Goal: Transaction & Acquisition: Book appointment/travel/reservation

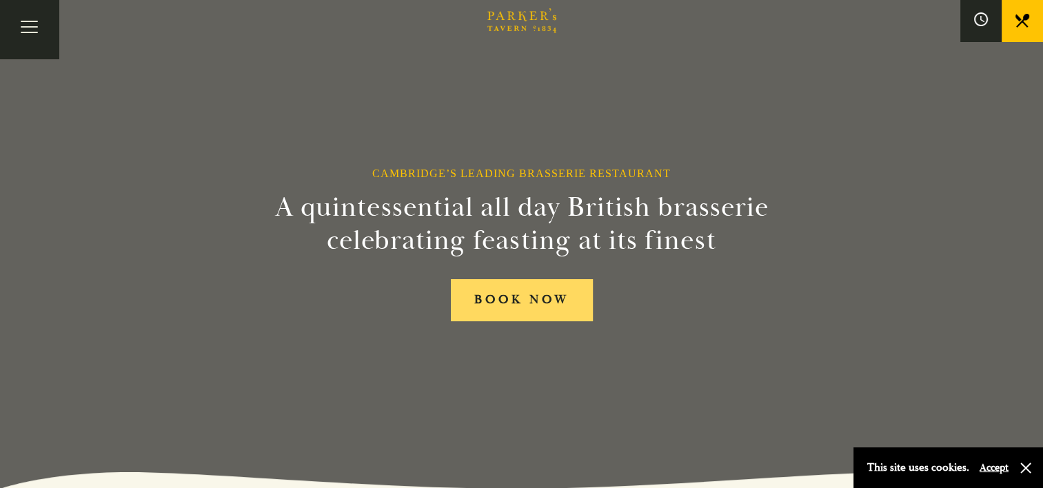
click at [531, 295] on link "BOOK NOW" at bounding box center [522, 300] width 142 height 42
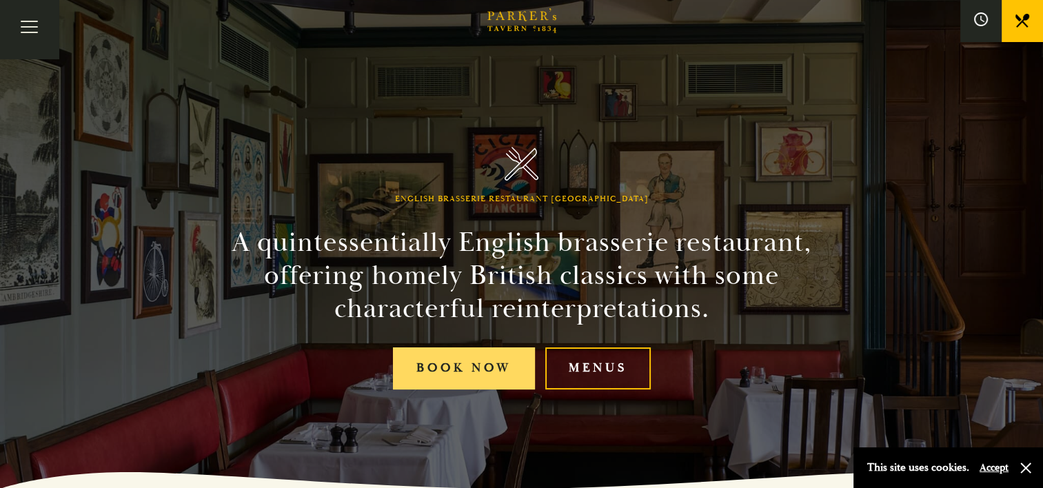
click at [458, 368] on link "Book Now" at bounding box center [464, 369] width 142 height 42
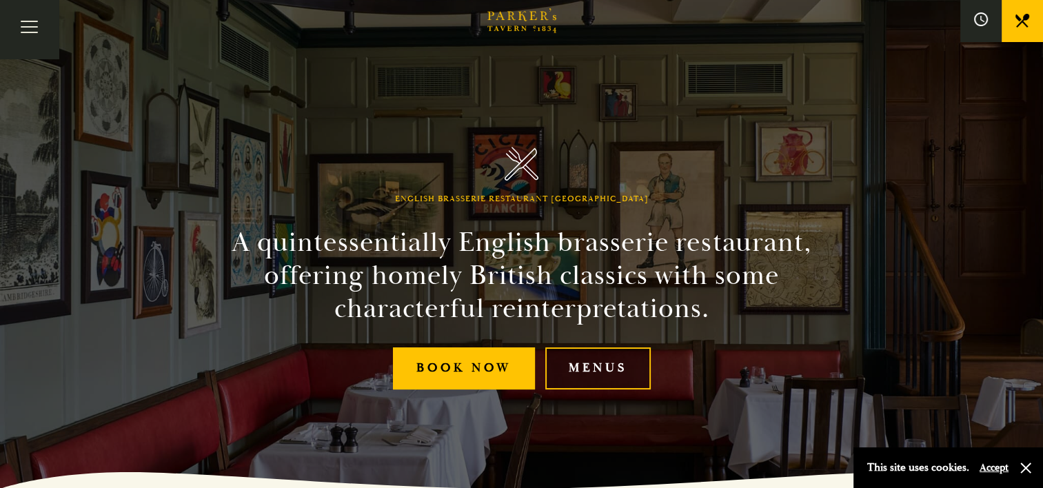
click at [588, 374] on link "Menus" at bounding box center [599, 369] width 106 height 42
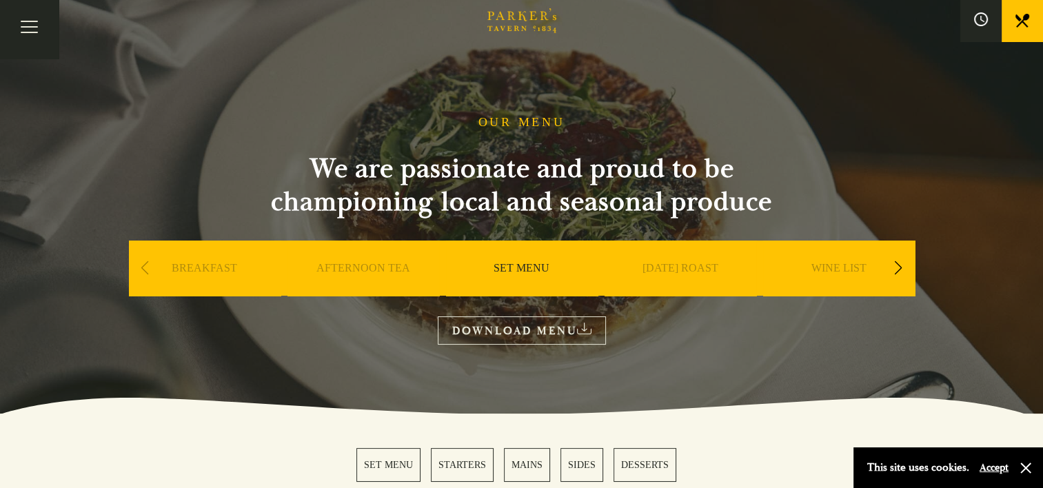
scroll to position [69, 0]
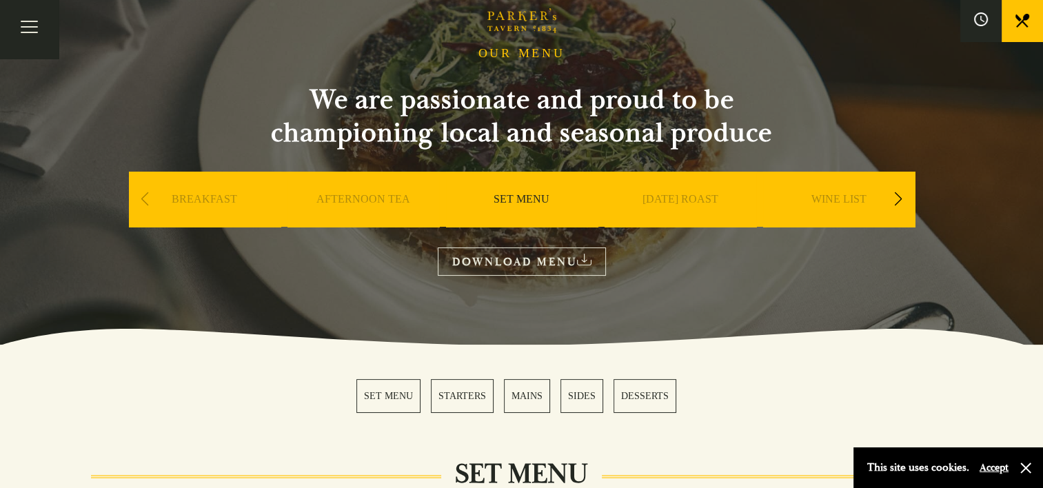
click at [383, 397] on link "SET MENU" at bounding box center [389, 396] width 64 height 34
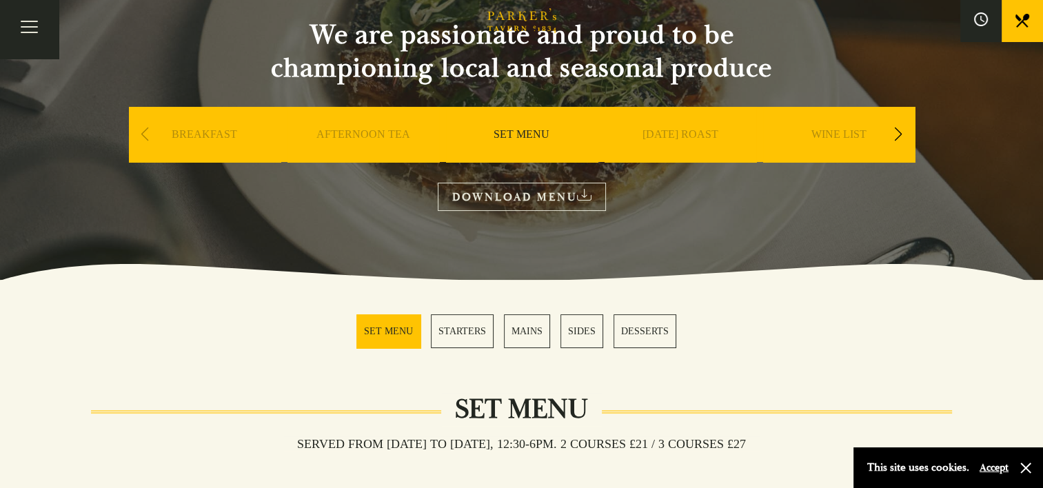
scroll to position [130, 0]
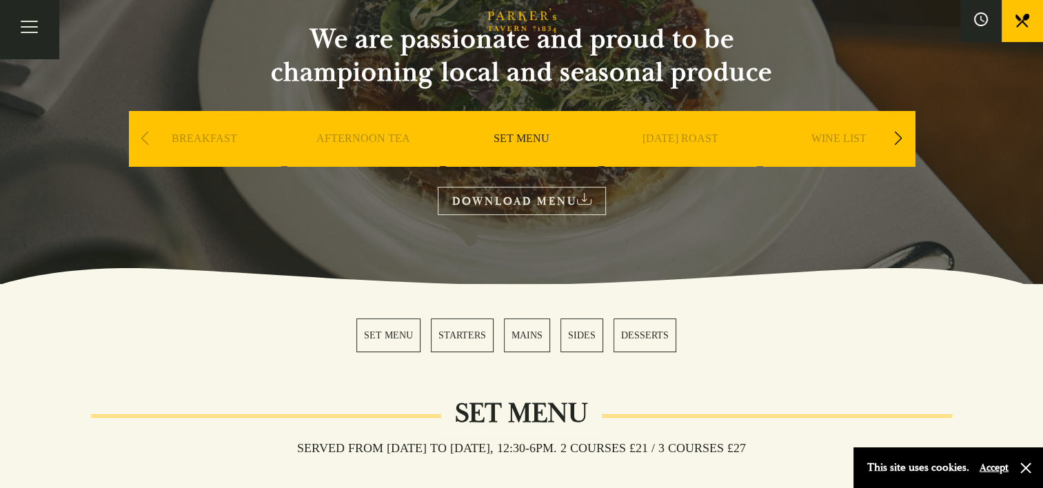
click at [519, 332] on link "MAINS" at bounding box center [527, 336] width 46 height 34
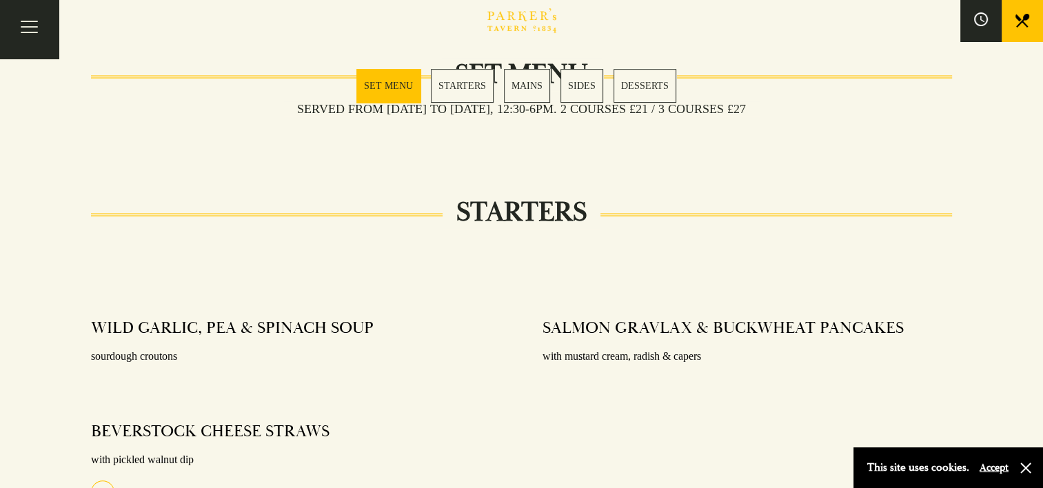
scroll to position [250, 0]
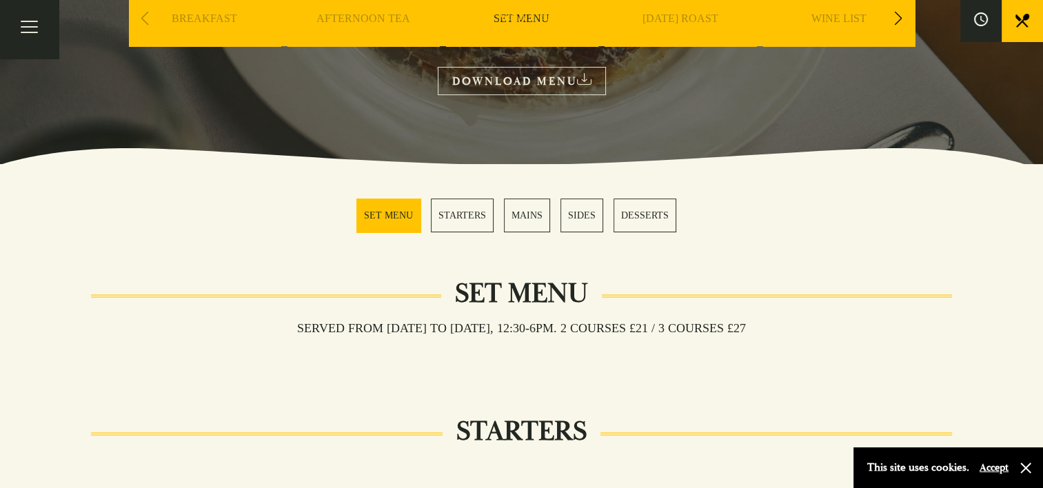
click at [527, 212] on link "MAINS" at bounding box center [527, 216] width 46 height 34
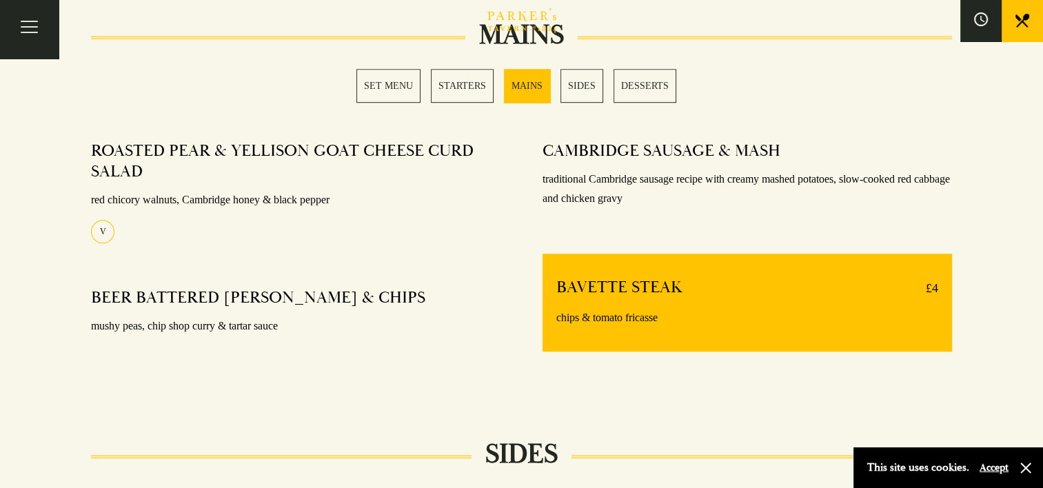
scroll to position [1077, 0]
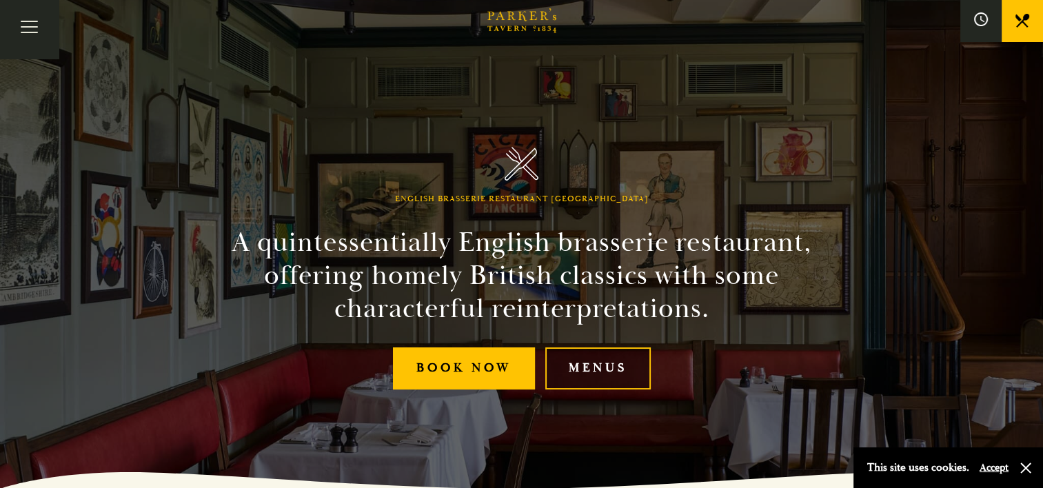
click at [610, 367] on link "Menus" at bounding box center [599, 369] width 106 height 42
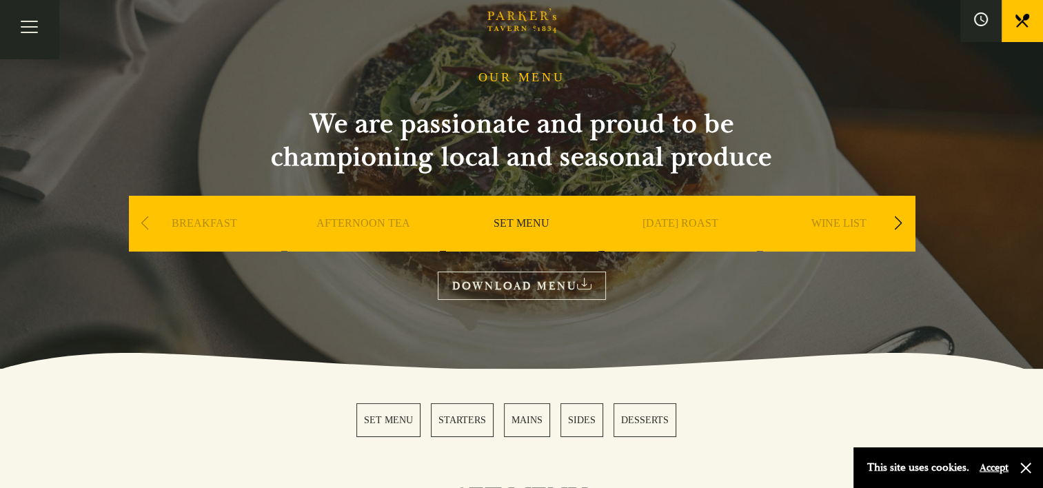
scroll to position [69, 0]
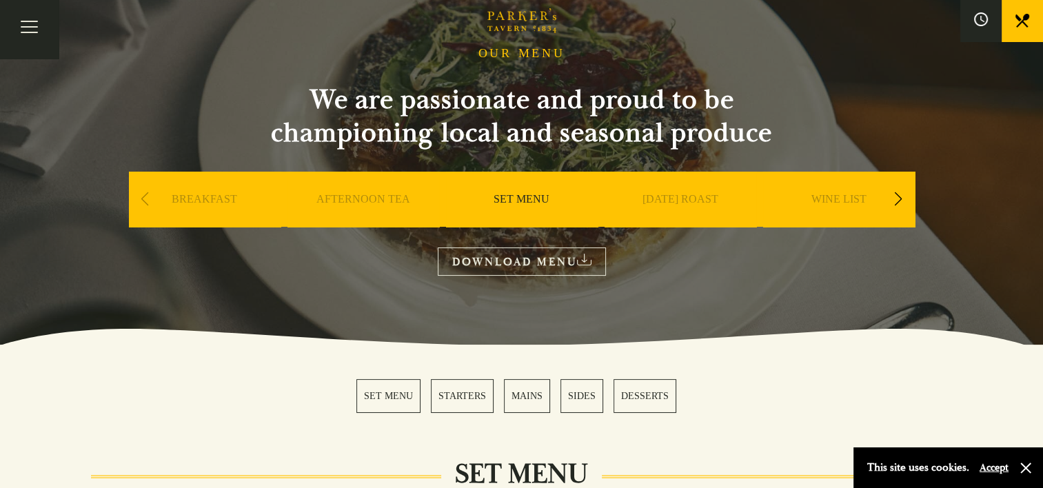
click at [519, 394] on link "MAINS" at bounding box center [527, 396] width 46 height 34
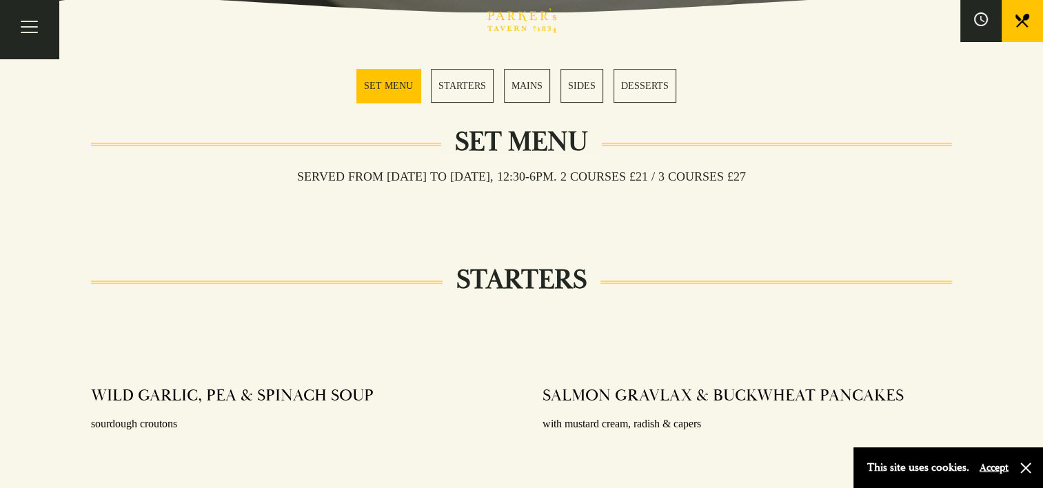
scroll to position [319, 0]
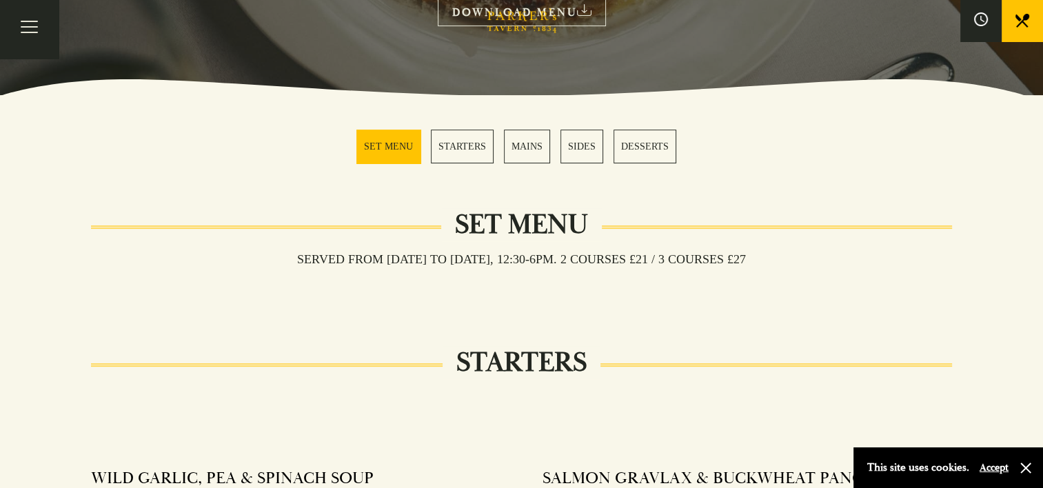
click at [535, 145] on link "MAINS" at bounding box center [527, 147] width 46 height 34
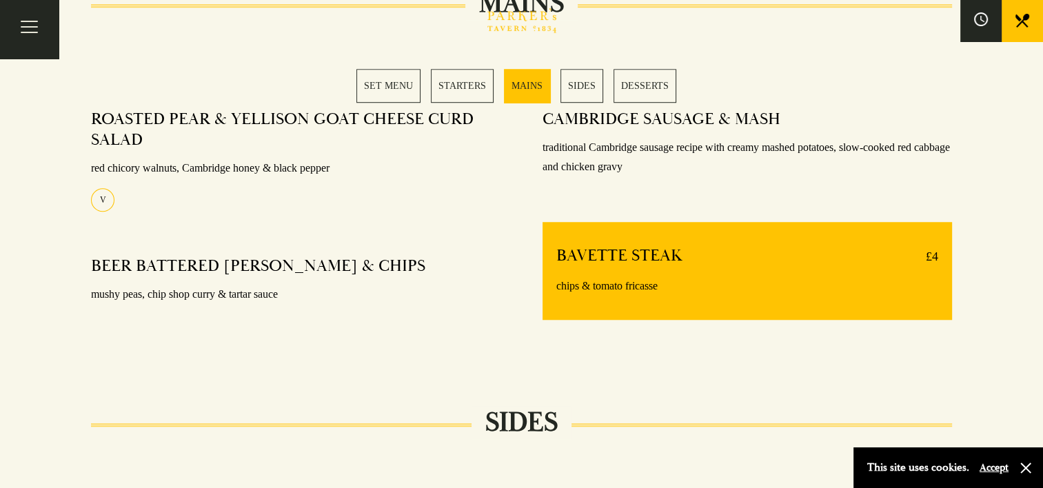
scroll to position [1077, 0]
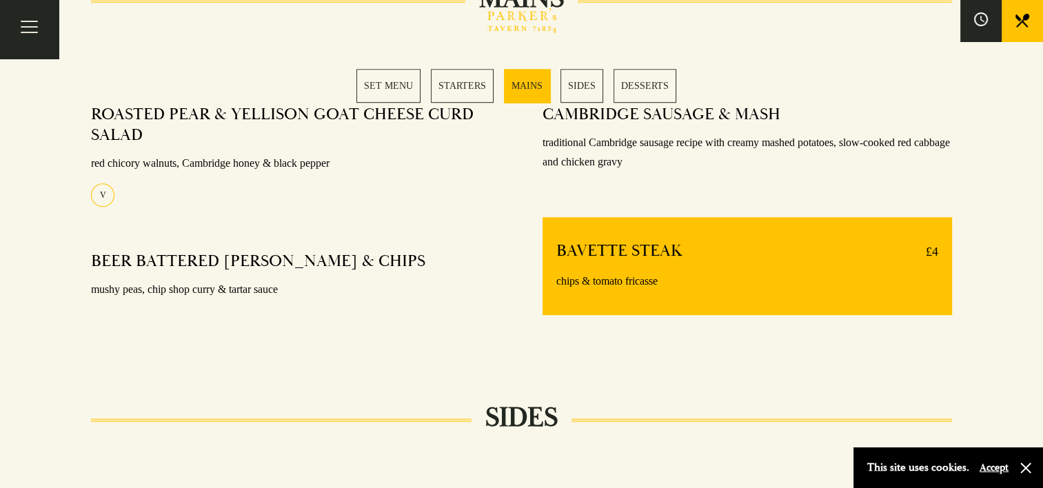
click at [472, 88] on link "STARTERS" at bounding box center [462, 86] width 63 height 34
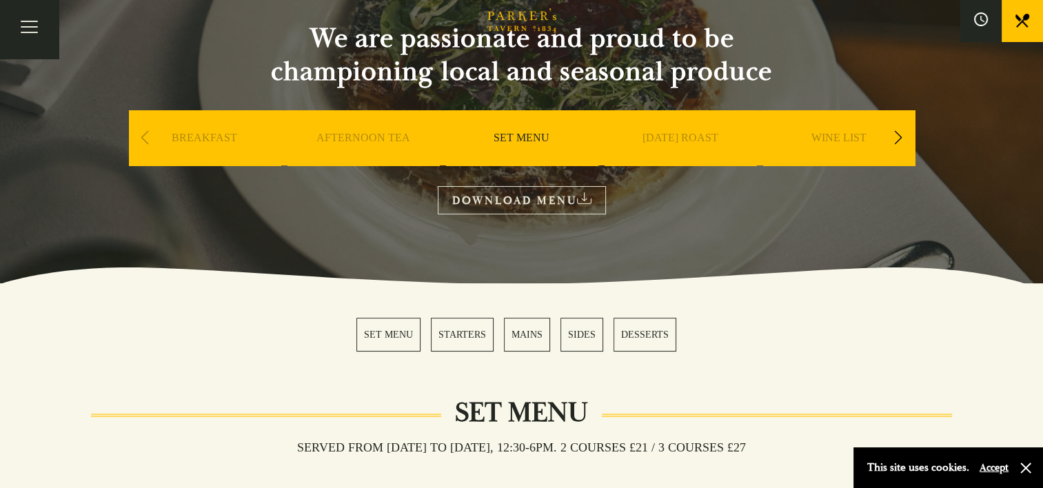
scroll to position [130, 0]
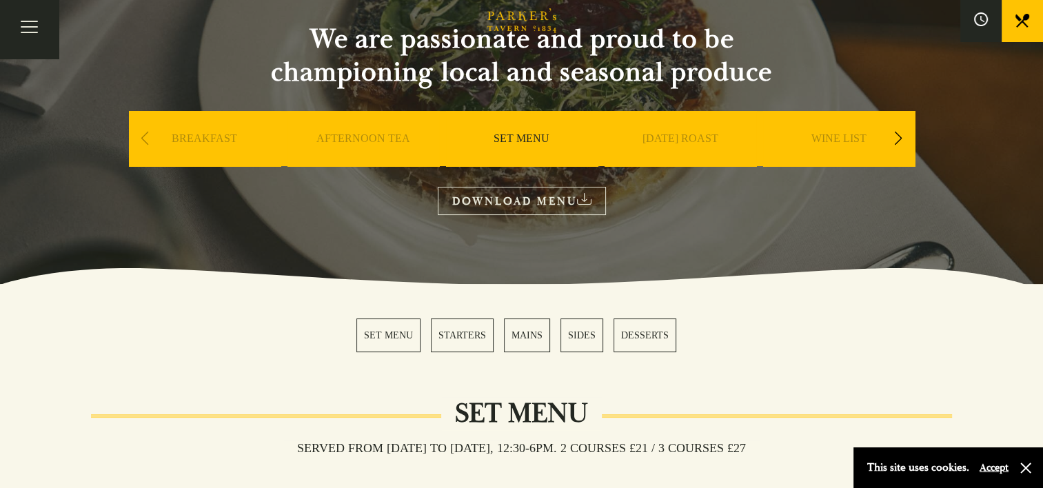
click at [899, 138] on div "Next slide" at bounding box center [899, 138] width 19 height 30
click at [901, 141] on div "Next slide" at bounding box center [899, 138] width 19 height 30
click at [519, 203] on link "DOWNLOAD MENU" at bounding box center [522, 201] width 168 height 28
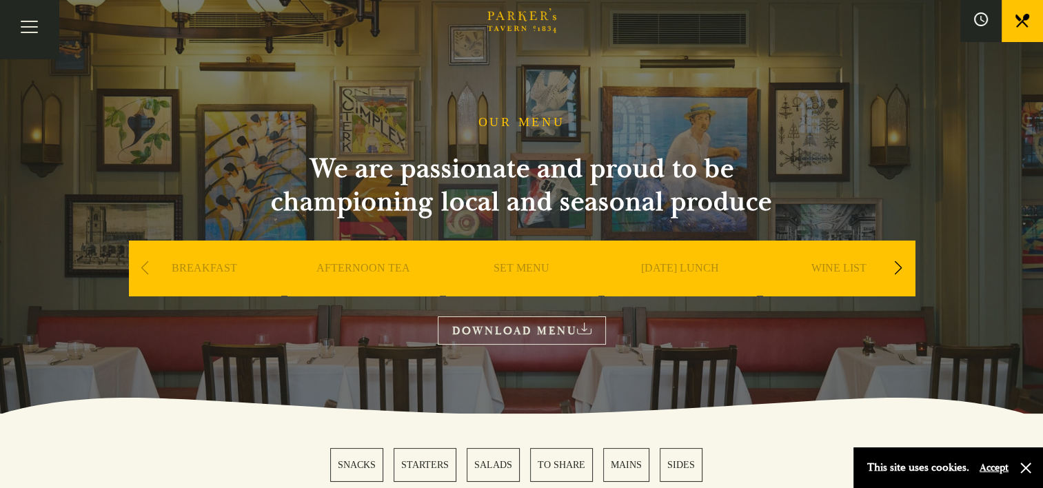
scroll to position [69, 0]
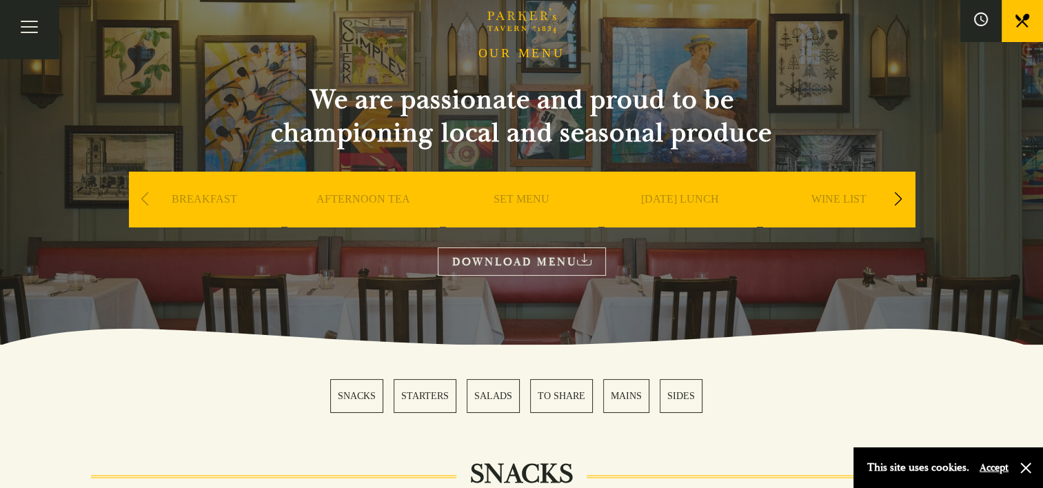
click at [518, 259] on link "DOWNLOAD MENU" at bounding box center [522, 262] width 168 height 28
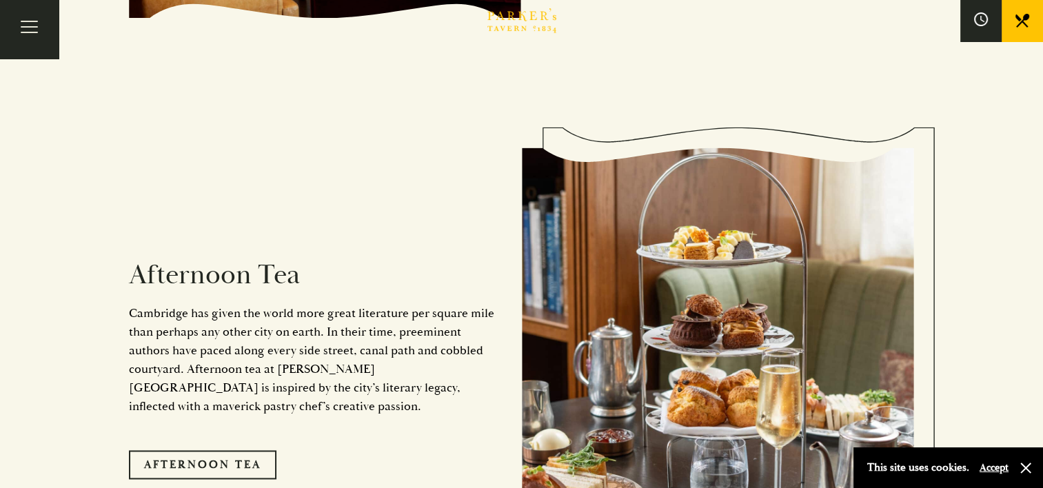
scroll to position [1793, 0]
